Goal: Information Seeking & Learning: Learn about a topic

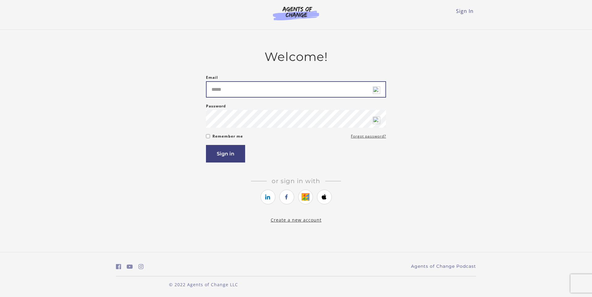
click at [317, 82] on input "Email" at bounding box center [296, 89] width 180 height 16
type input "**********"
click at [226, 150] on button "Sign in" at bounding box center [225, 154] width 39 height 18
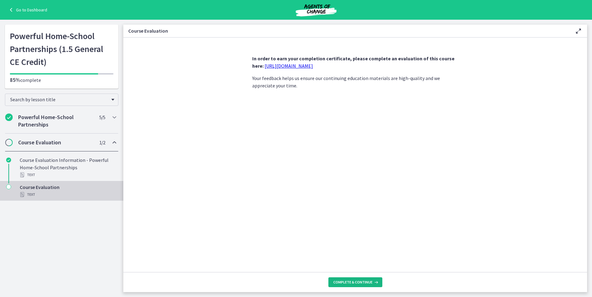
click at [361, 285] on span "Complete & continue" at bounding box center [352, 282] width 39 height 5
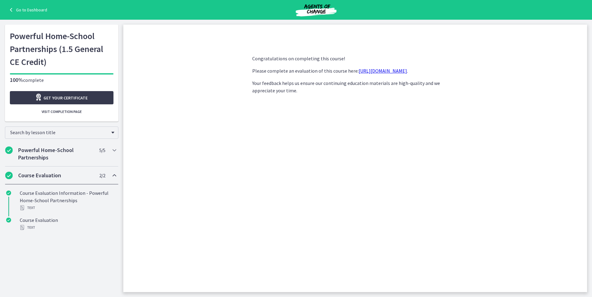
click at [22, 10] on link "Go to Dashboard" at bounding box center [27, 9] width 40 height 7
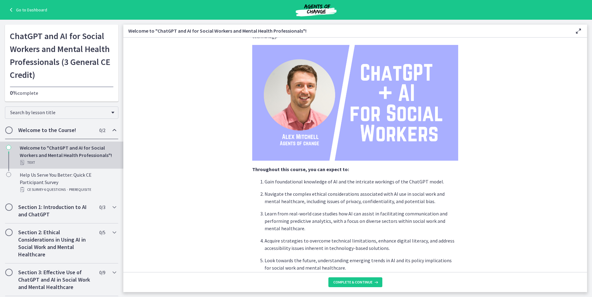
scroll to position [149, 0]
